Goal: Navigation & Orientation: Go to known website

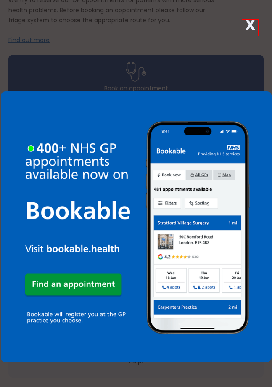
scroll to position [360, 0]
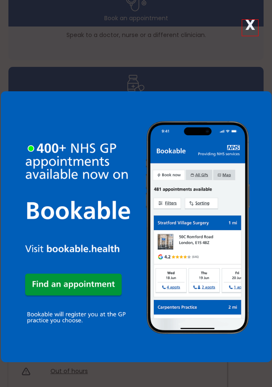
click at [93, 282] on img at bounding box center [136, 226] width 271 height 271
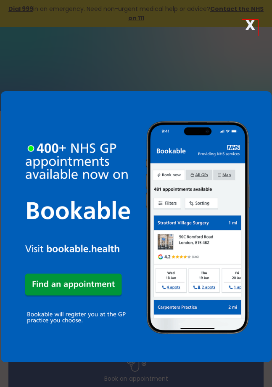
click at [249, 24] on strong "X" at bounding box center [250, 25] width 10 height 20
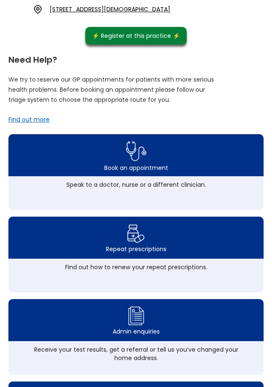
scroll to position [283, 0]
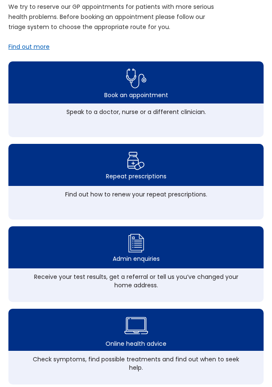
drag, startPoint x: 271, startPoint y: 168, endPoint x: 269, endPoint y: 184, distance: 16.1
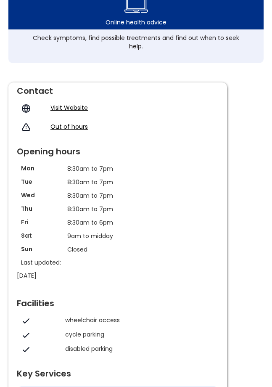
scroll to position [591, 0]
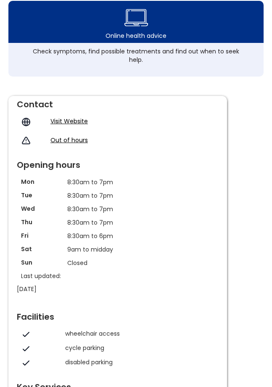
click at [76, 119] on link "Visit Website" at bounding box center [68, 121] width 37 height 8
